Goal: Information Seeking & Learning: Stay updated

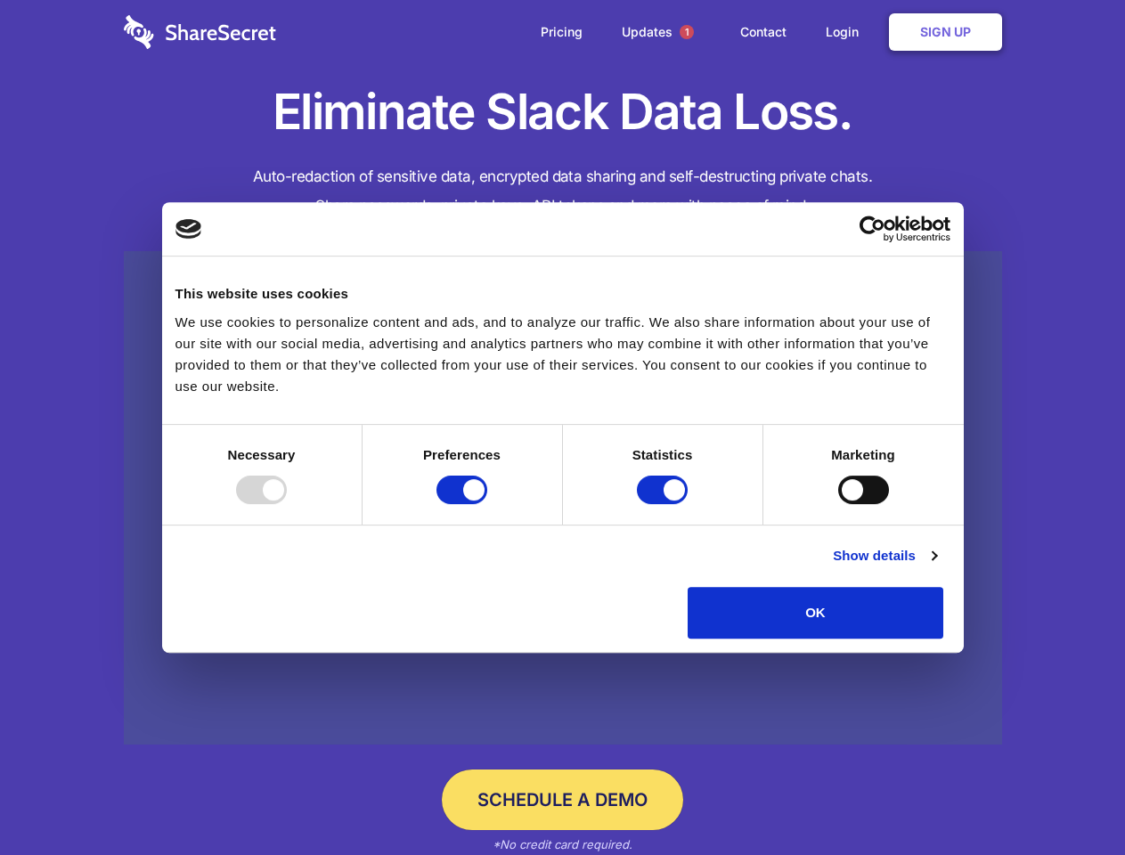
click at [287, 504] on div at bounding box center [261, 490] width 51 height 28
click at [487, 504] on input "Preferences" at bounding box center [461, 490] width 51 height 28
checkbox input "false"
click at [664, 504] on input "Statistics" at bounding box center [662, 490] width 51 height 28
checkbox input "false"
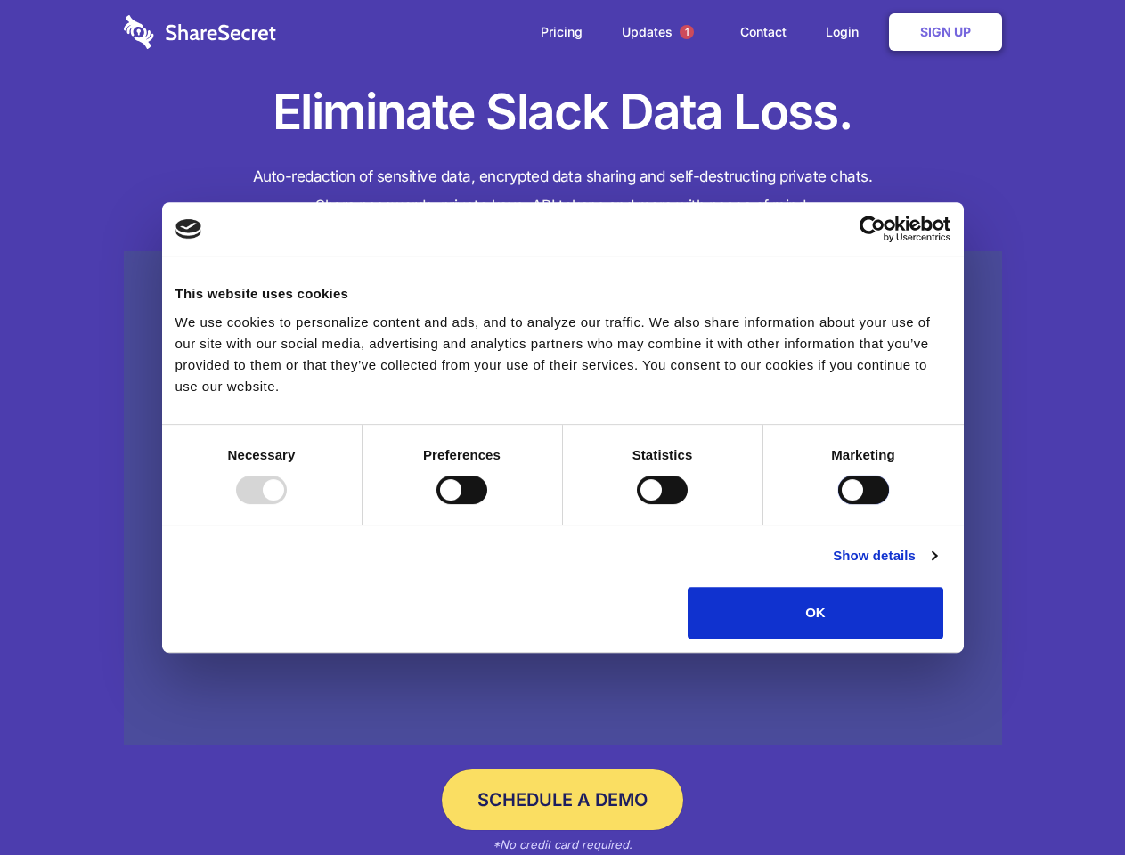
click at [838, 504] on input "Marketing" at bounding box center [863, 490] width 51 height 28
checkbox input "true"
click at [936, 566] on link "Show details" at bounding box center [884, 555] width 103 height 21
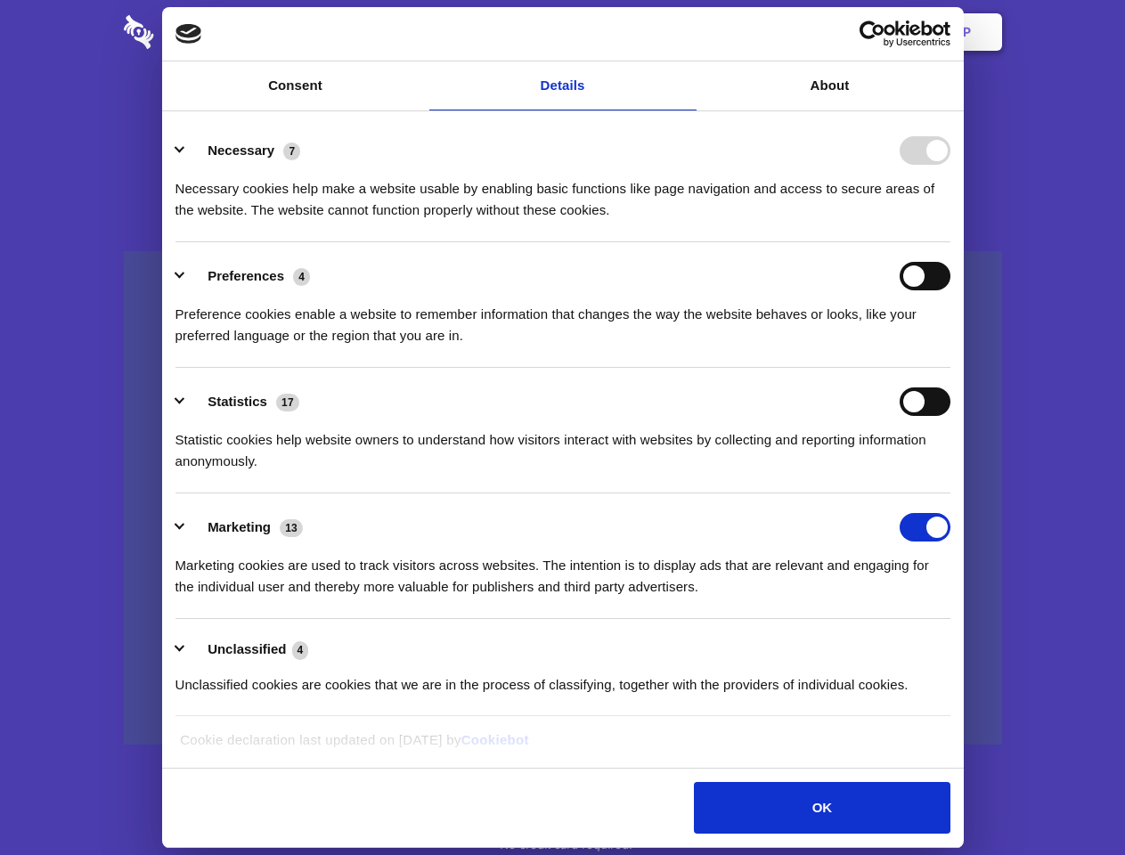
click at [950, 493] on li "Statistics 17 Statistic cookies help website owners to understand how visitors …" at bounding box center [562, 431] width 775 height 126
click at [686, 32] on span "1" at bounding box center [687, 32] width 14 height 14
